Goal: Find specific fact: Find specific fact

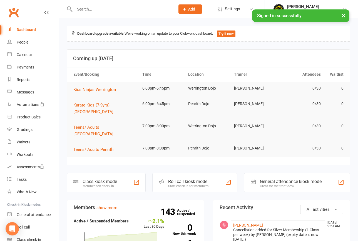
click at [101, 11] on input "text" at bounding box center [122, 9] width 98 height 8
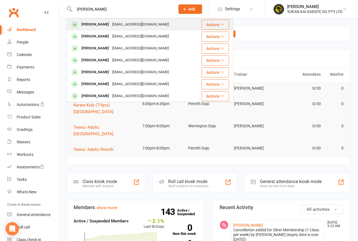
type input "[PERSON_NAME]"
click at [98, 26] on div "[PERSON_NAME]" at bounding box center [95, 25] width 31 height 8
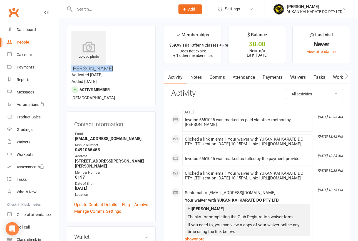
drag, startPoint x: 111, startPoint y: 33, endPoint x: 121, endPoint y: 34, distance: 10.6
click at [141, 32] on h3 "[PERSON_NAME]" at bounding box center [110, 51] width 79 height 41
copy h3 "[PERSON_NAME]"
drag, startPoint x: 76, startPoint y: 160, endPoint x: 106, endPoint y: 160, distance: 30.6
click at [109, 186] on strong "[DATE]" at bounding box center [111, 188] width 73 height 5
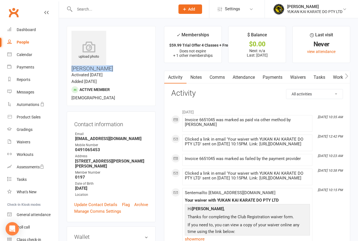
copy strong "[DATE]"
